Goal: Check status

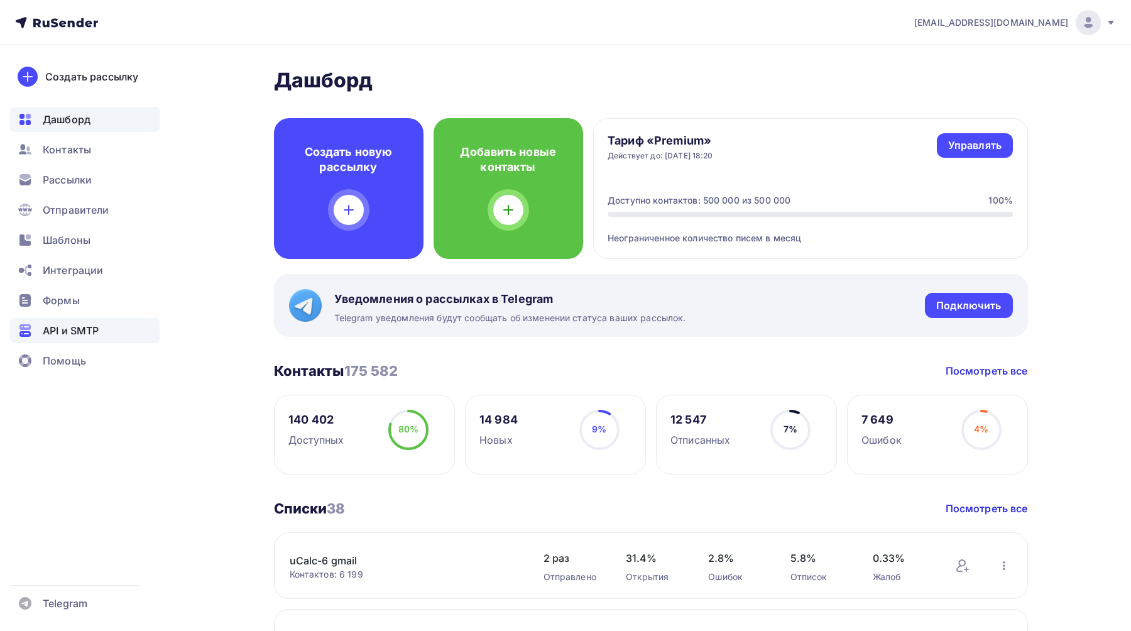
click at [82, 335] on span "API и SMTP" at bounding box center [71, 330] width 56 height 15
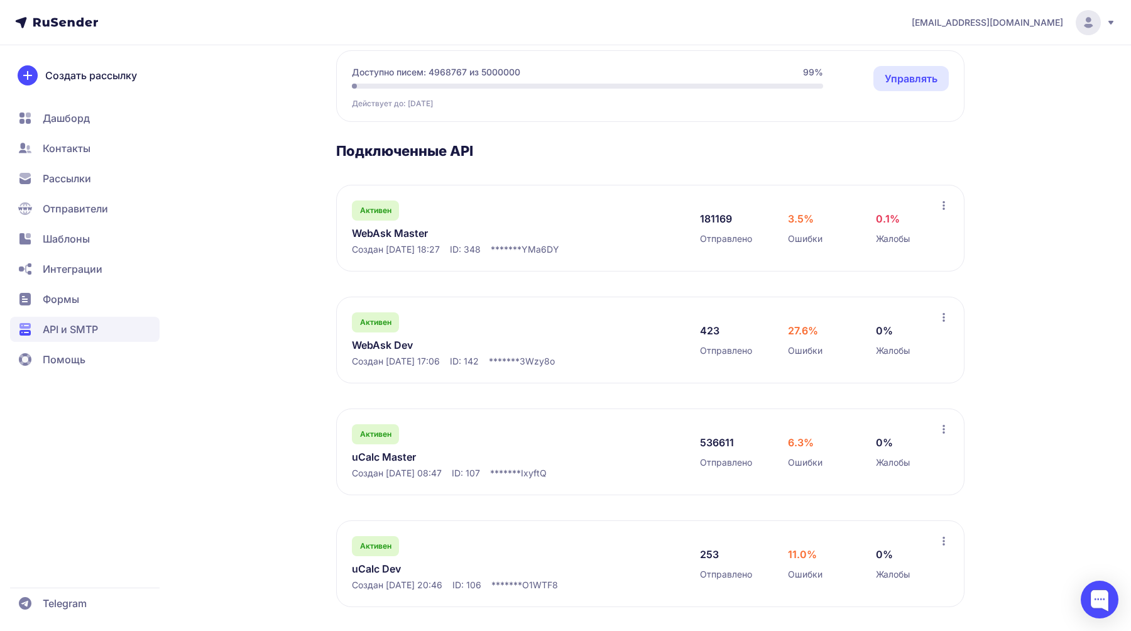
scroll to position [119, 0]
click at [412, 235] on link "WebAsk Master" at bounding box center [481, 232] width 258 height 15
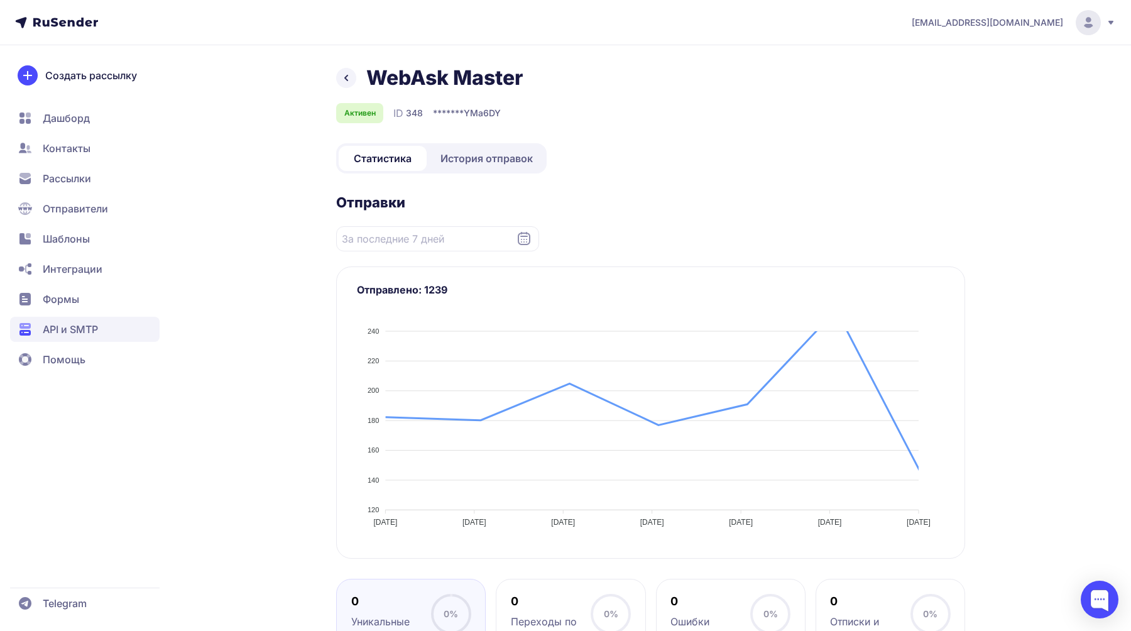
click at [510, 151] on span "История отправок" at bounding box center [486, 158] width 92 height 15
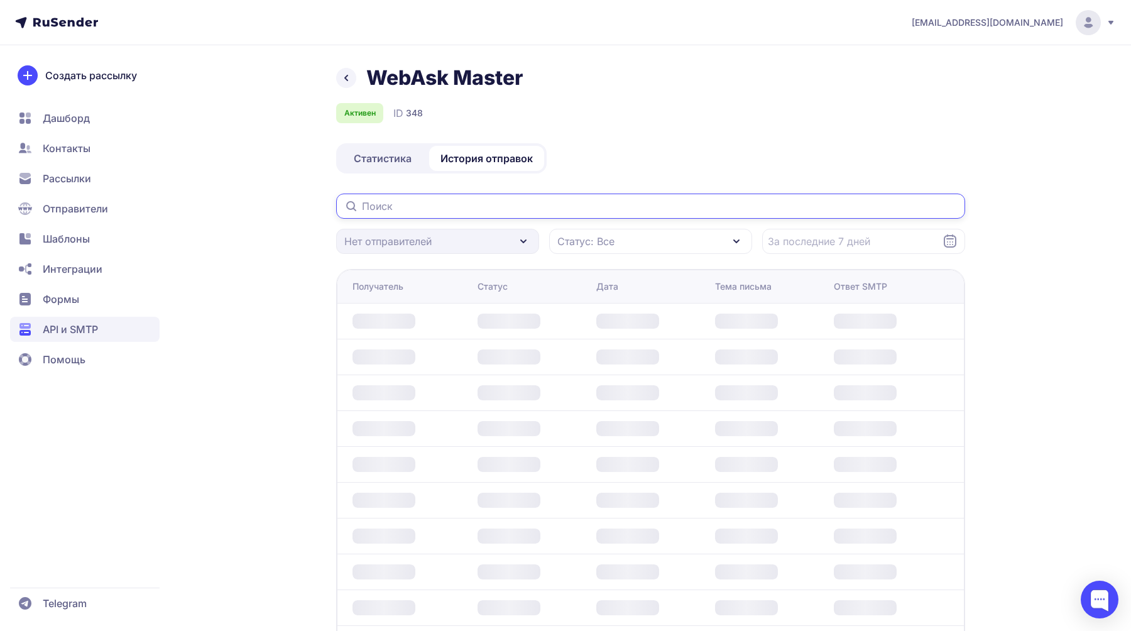
click at [463, 208] on input "text" at bounding box center [650, 205] width 629 height 25
paste input "[EMAIL_ADDRESS][DOMAIN_NAME]"
type input "[EMAIL_ADDRESS][DOMAIN_NAME]"
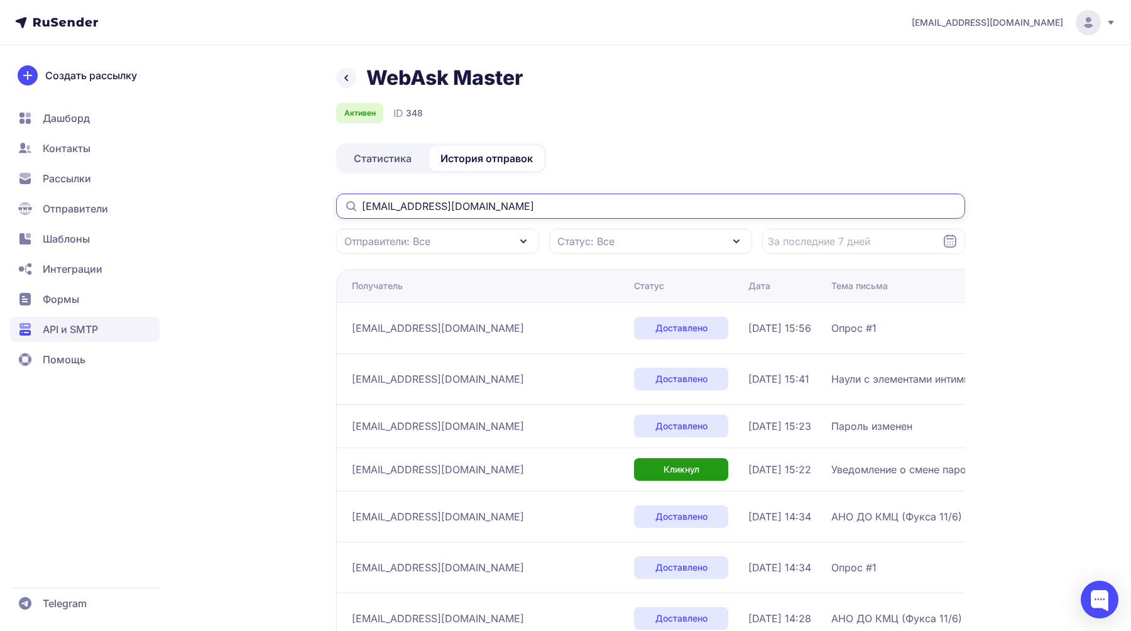
click at [535, 205] on input "[EMAIL_ADDRESS][DOMAIN_NAME]" at bounding box center [650, 205] width 629 height 25
click at [512, 204] on input "[EMAIL_ADDRESS][DOMAIN_NAME]" at bounding box center [650, 204] width 629 height 25
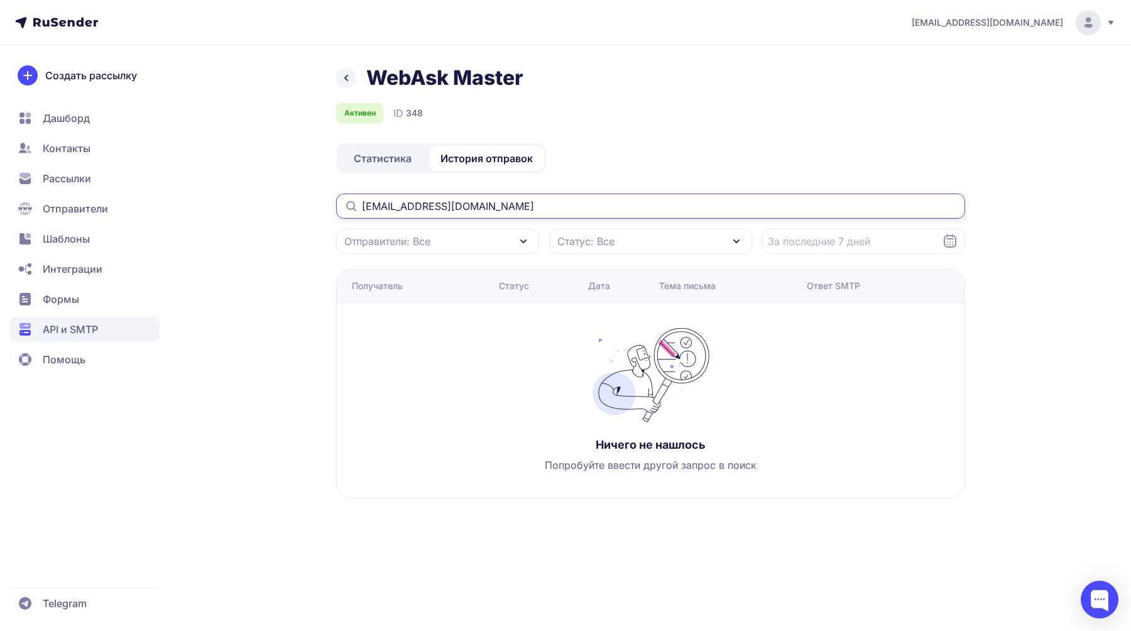
type input "[EMAIL_ADDRESS][DOMAIN_NAME]"
click at [619, 160] on div "WebAsk Master Активен ID 348 Статистика История отправок [EMAIL_ADDRESS][DOMAIN…" at bounding box center [650, 296] width 629 height 463
